Goal: Task Accomplishment & Management: Manage account settings

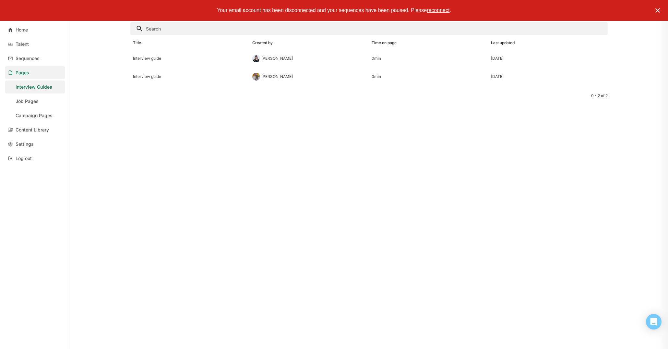
click at [659, 12] on img at bounding box center [658, 10] width 8 height 8
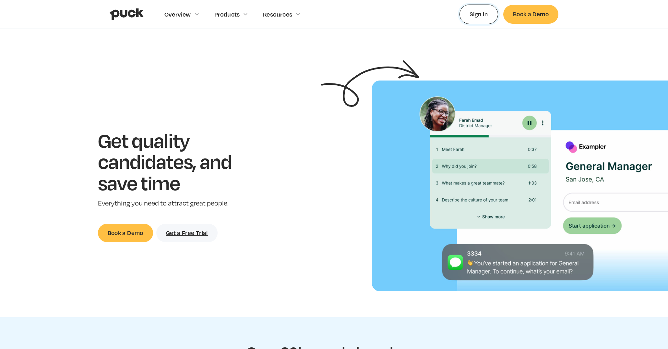
click at [482, 10] on link "Sign In" at bounding box center [479, 14] width 39 height 19
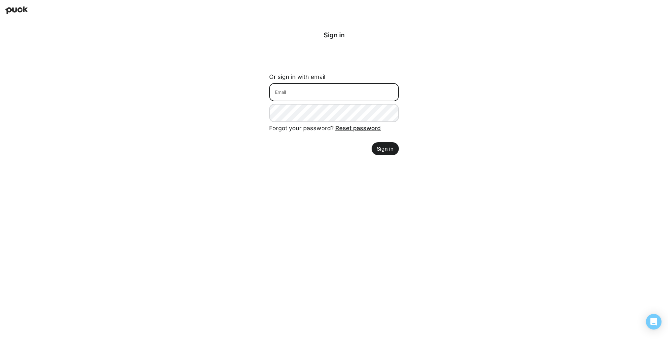
click at [305, 98] on input at bounding box center [334, 92] width 130 height 18
type input "lantz@retailforthepeople.com"
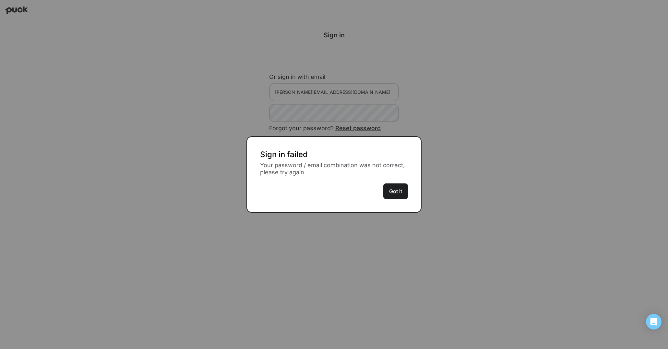
click at [401, 193] on button "Got it" at bounding box center [396, 191] width 25 height 16
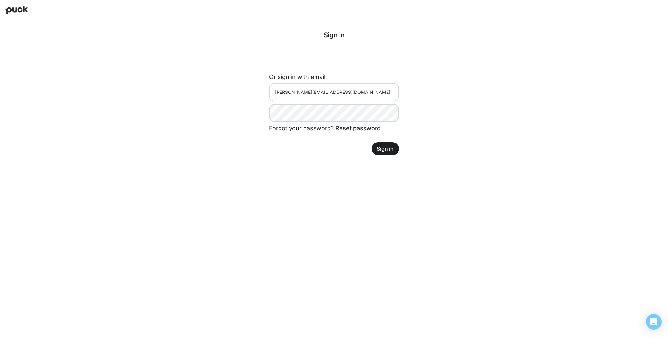
click at [328, 122] on div "Forgot your password? Reset password" at bounding box center [334, 132] width 130 height 20
click at [386, 153] on button "Sign in" at bounding box center [385, 148] width 27 height 13
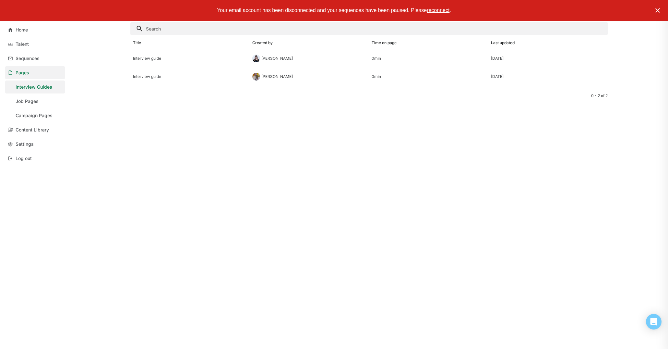
click at [656, 9] on img at bounding box center [658, 10] width 8 height 8
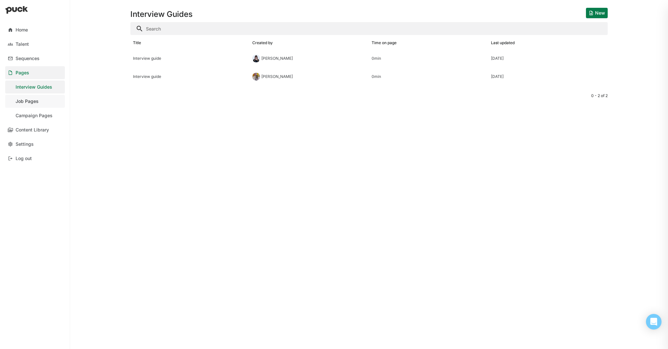
click at [45, 102] on link "Job Pages" at bounding box center [35, 101] width 60 height 13
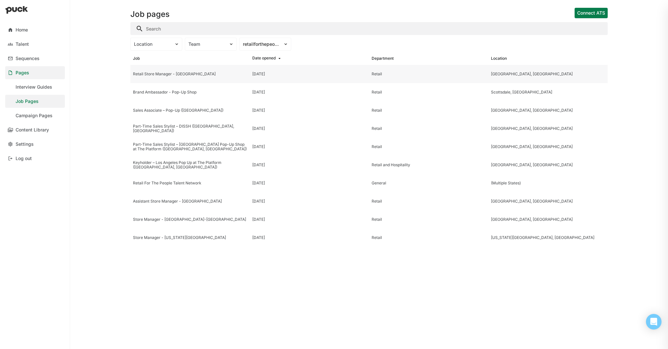
click at [192, 73] on div "Retail Store Manager - Philadelphia" at bounding box center [190, 74] width 114 height 5
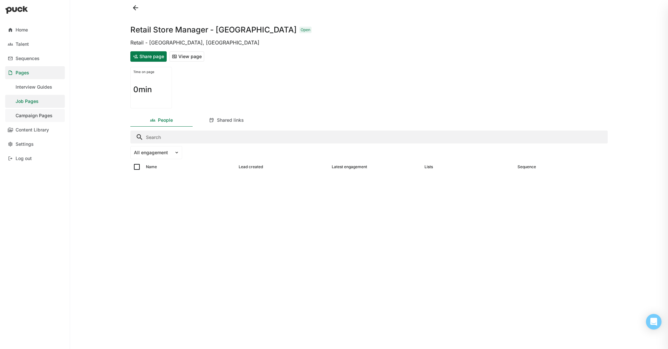
click at [37, 115] on div "Campaign Pages" at bounding box center [34, 116] width 37 height 6
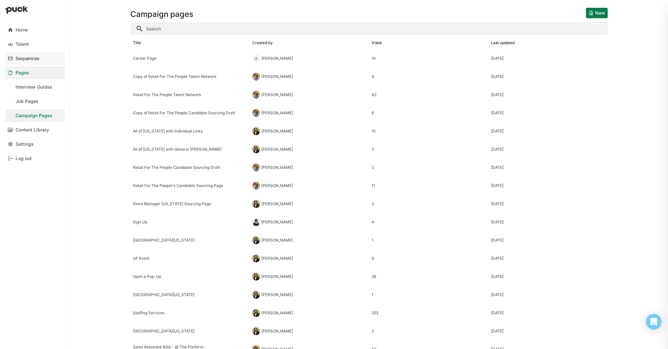
click at [27, 62] on link "Sequences" at bounding box center [35, 58] width 60 height 13
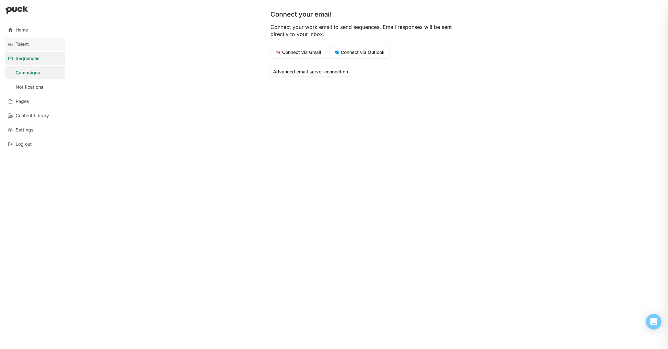
click at [29, 45] on div "Talent" at bounding box center [22, 45] width 13 height 6
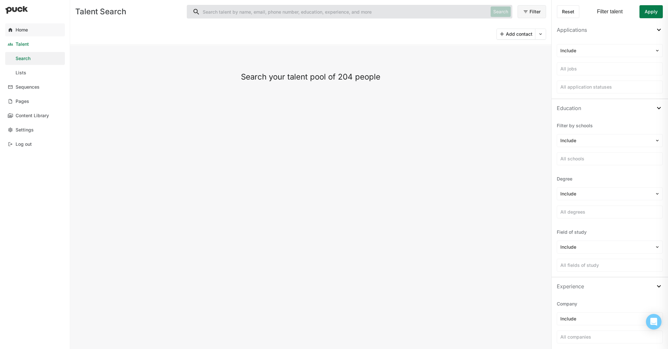
click at [34, 29] on link "Home" at bounding box center [35, 29] width 60 height 13
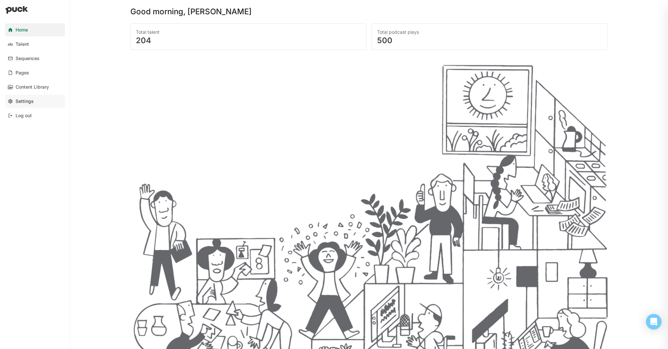
click at [29, 101] on div "Settings" at bounding box center [25, 102] width 18 height 6
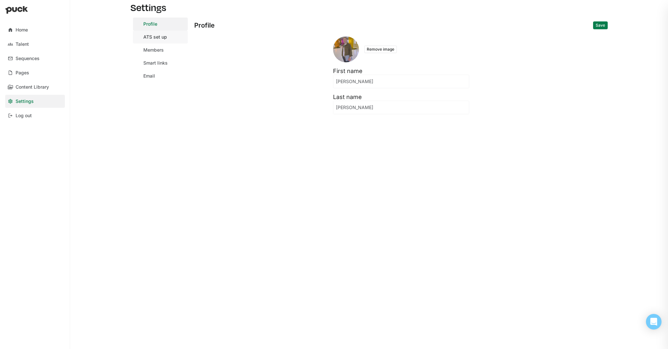
click at [159, 34] on div "ATS set up" at bounding box center [155, 37] width 24 height 6
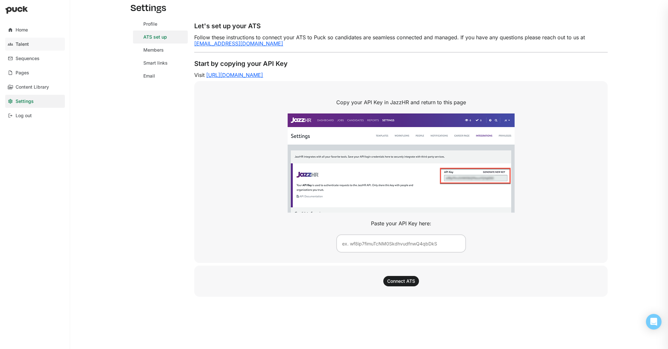
click at [28, 42] on div "Talent" at bounding box center [22, 45] width 13 height 6
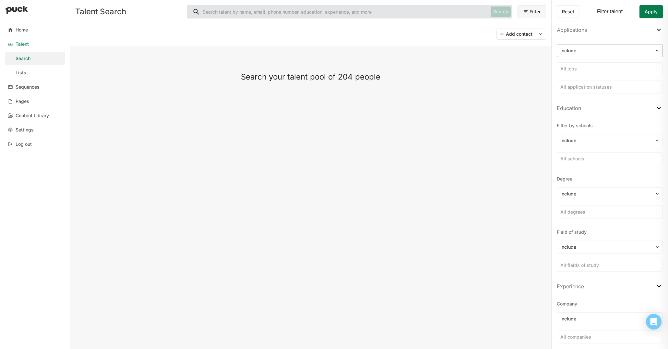
click at [579, 48] on div at bounding box center [606, 50] width 91 height 7
click at [597, 40] on div "Include All jobs All application statuses" at bounding box center [610, 69] width 116 height 60
click at [527, 14] on button "Filter" at bounding box center [532, 11] width 29 height 13
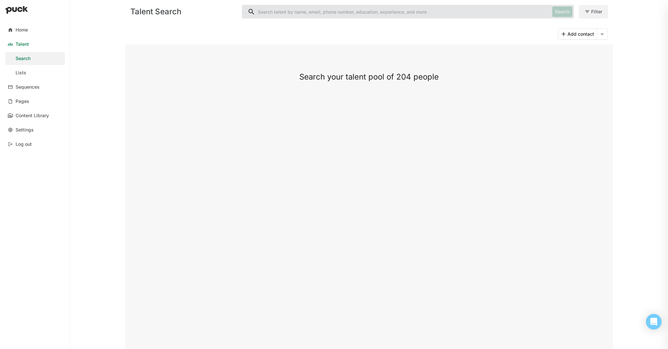
click at [586, 12] on button "Filter" at bounding box center [594, 11] width 29 height 13
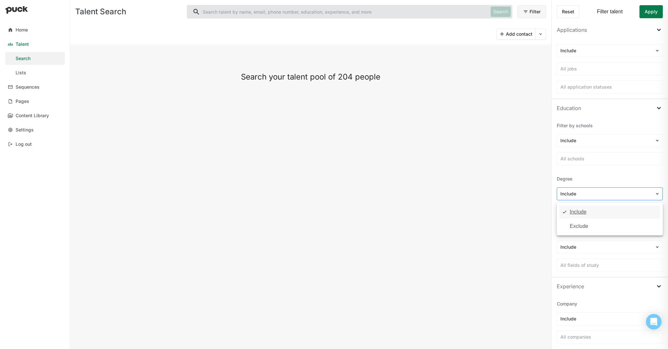
click at [596, 189] on div "Include" at bounding box center [606, 193] width 98 height 9
click at [48, 79] on link "Lists" at bounding box center [35, 72] width 60 height 13
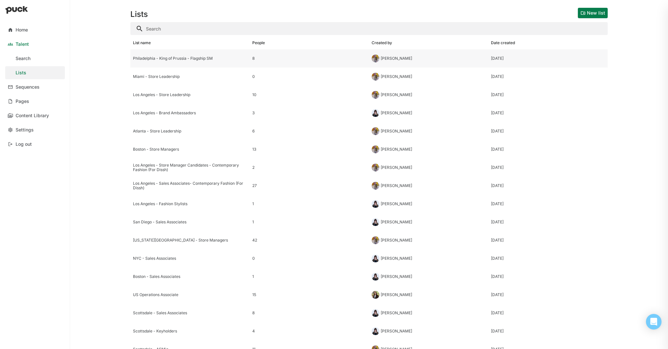
click at [179, 64] on div "Philadelphia - King of Prussia - Flagship SM" at bounding box center [189, 58] width 119 height 18
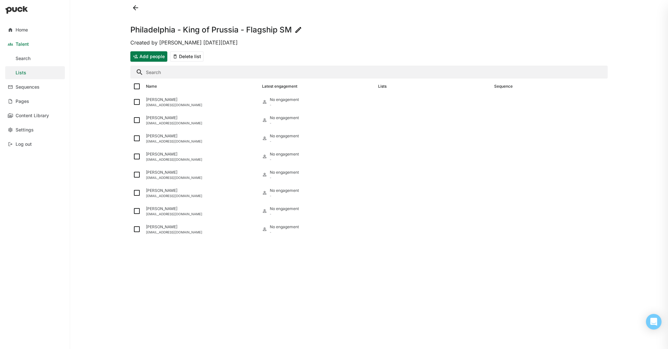
click at [134, 7] on button at bounding box center [135, 8] width 10 height 10
